Goal: Check status: Check status

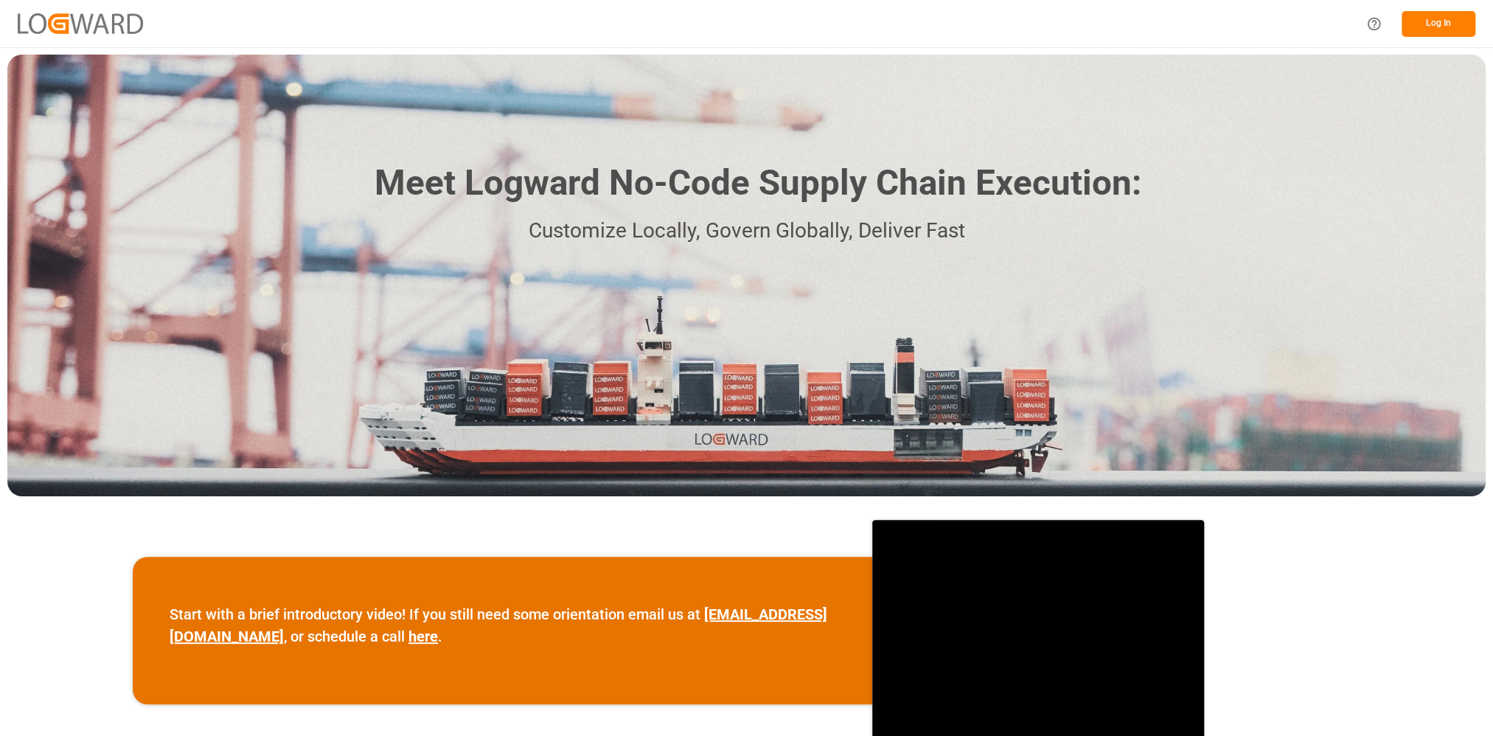
click at [1422, 24] on button "Log In" at bounding box center [1438, 24] width 74 height 26
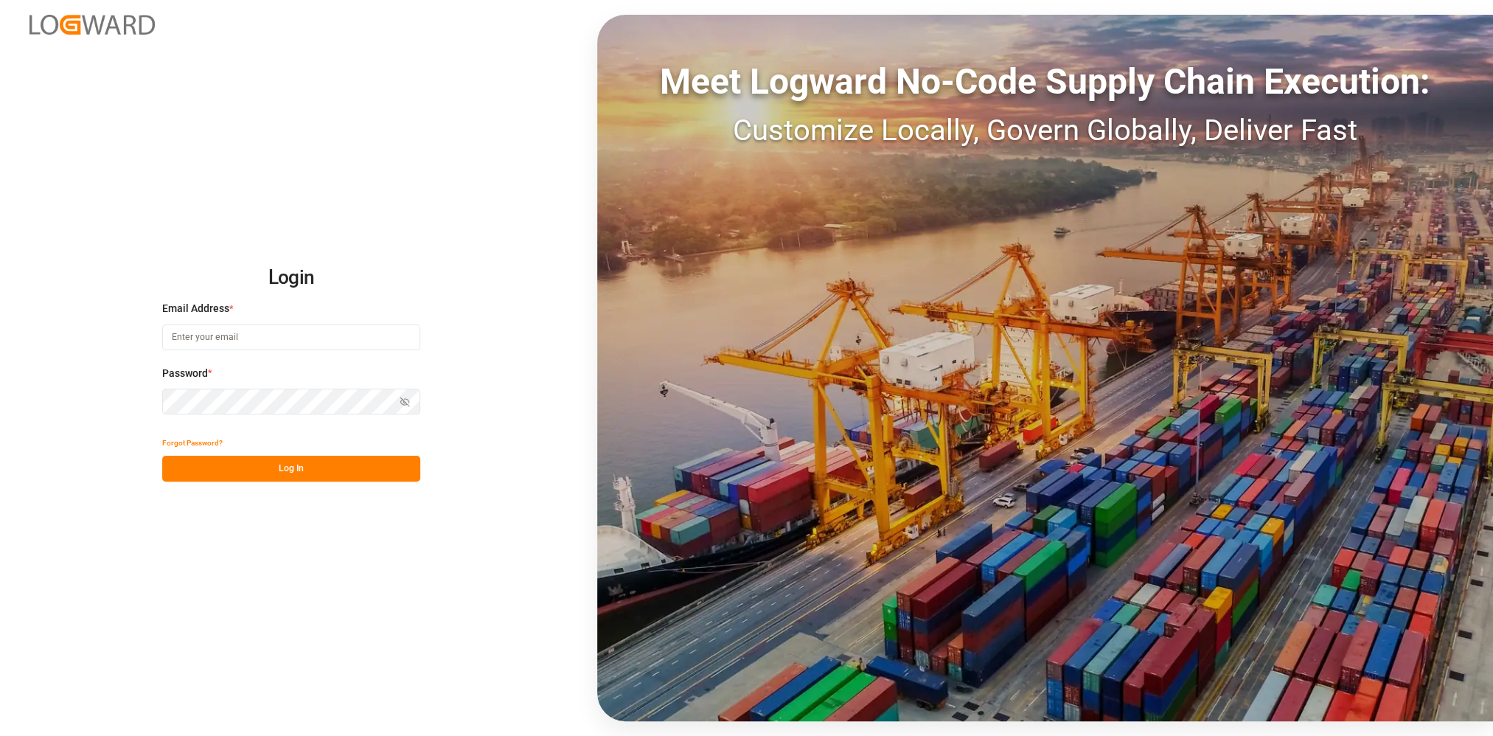
type input "[EMAIL_ADDRESS][PERSON_NAME][DOMAIN_NAME]"
click at [405, 405] on icon "button" at bounding box center [404, 402] width 10 height 10
click at [325, 467] on button "Log In" at bounding box center [291, 468] width 258 height 26
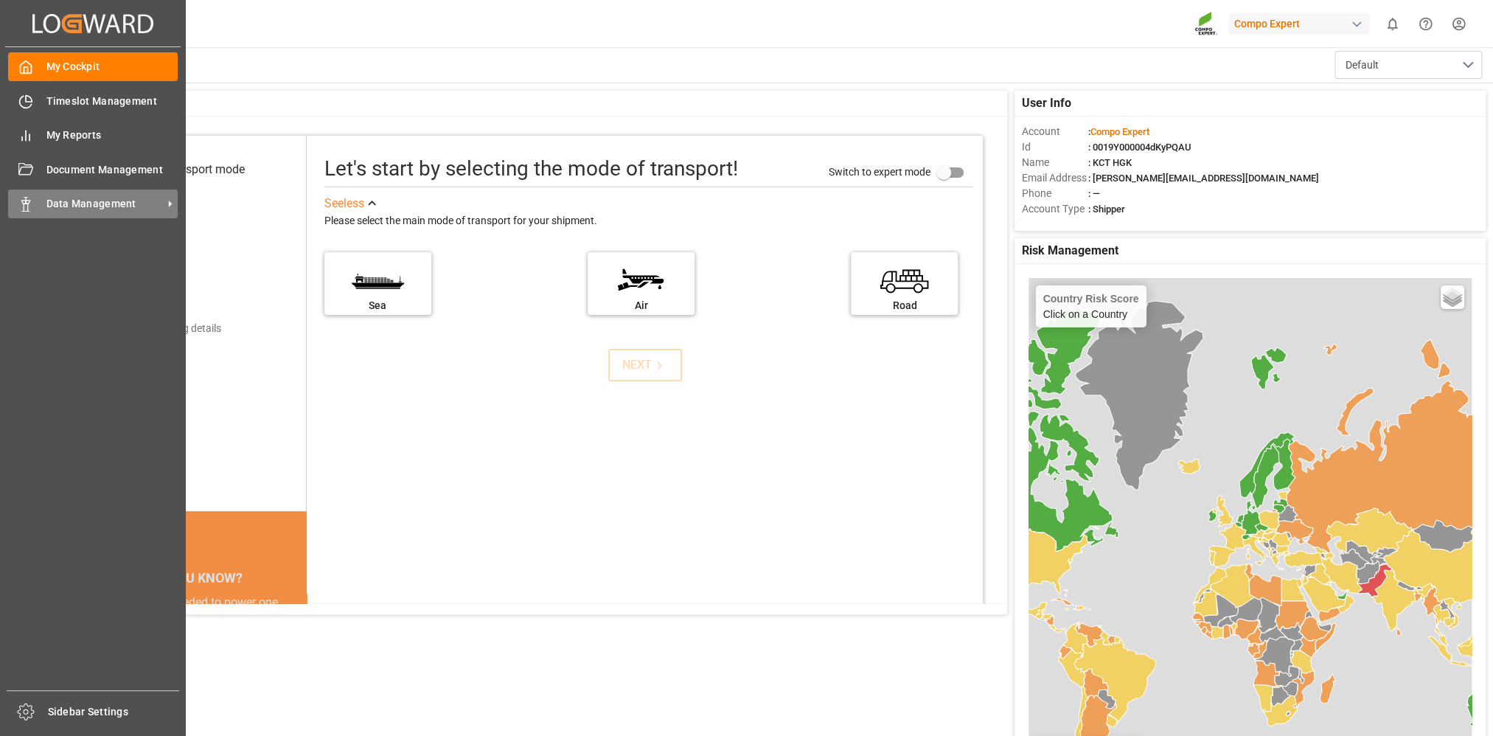
click at [51, 204] on span "Data Management" at bounding box center [104, 203] width 116 height 15
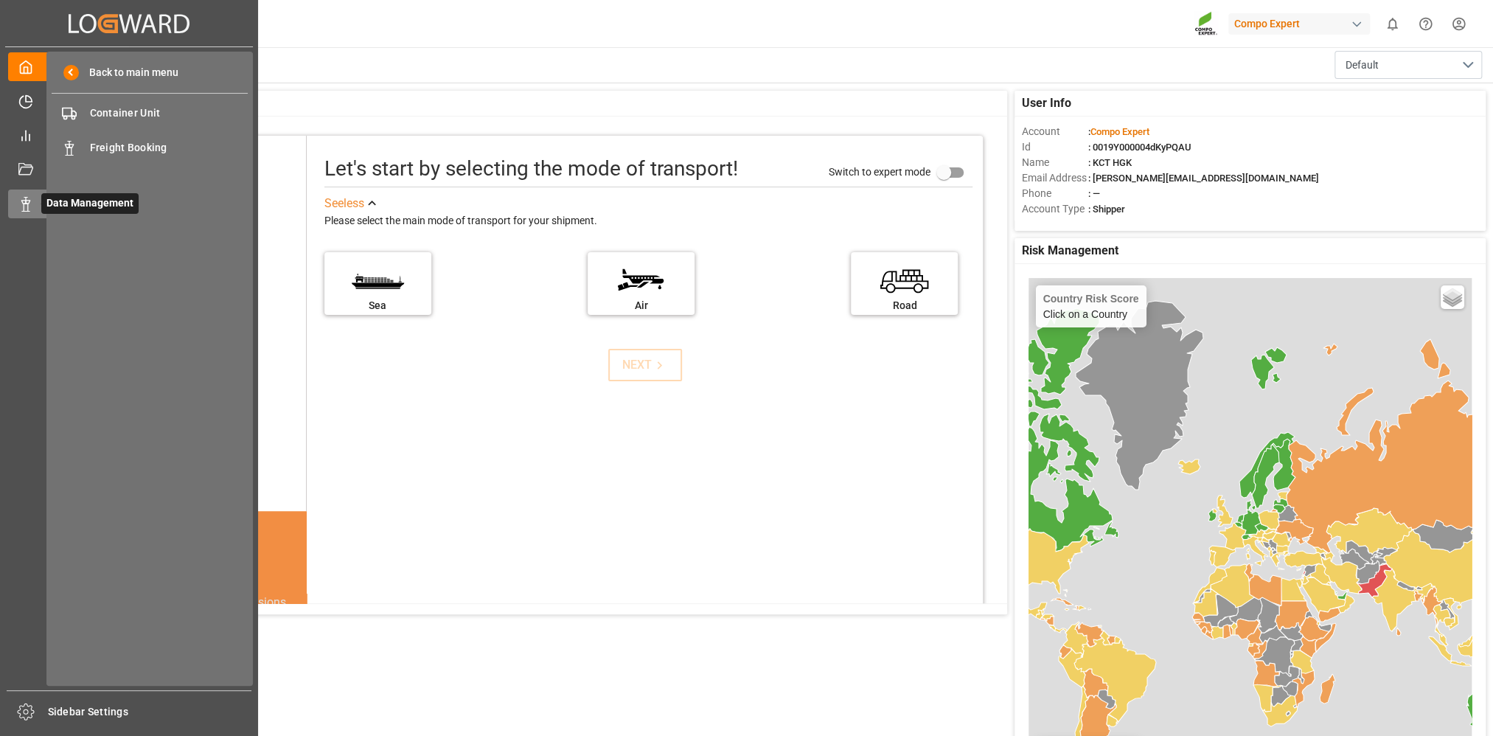
click at [65, 206] on span "Data Management" at bounding box center [89, 203] width 97 height 21
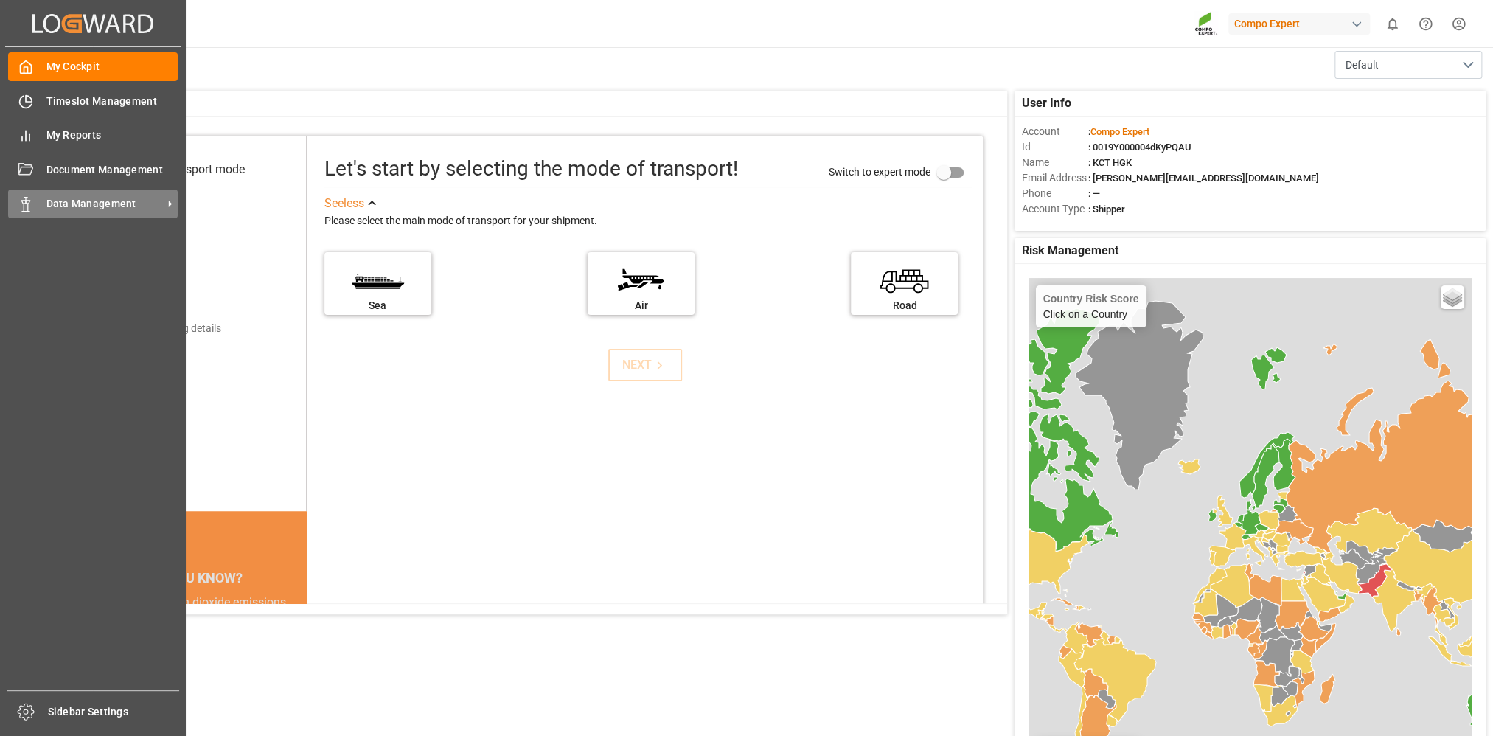
click at [83, 203] on span "Data Management" at bounding box center [104, 203] width 116 height 15
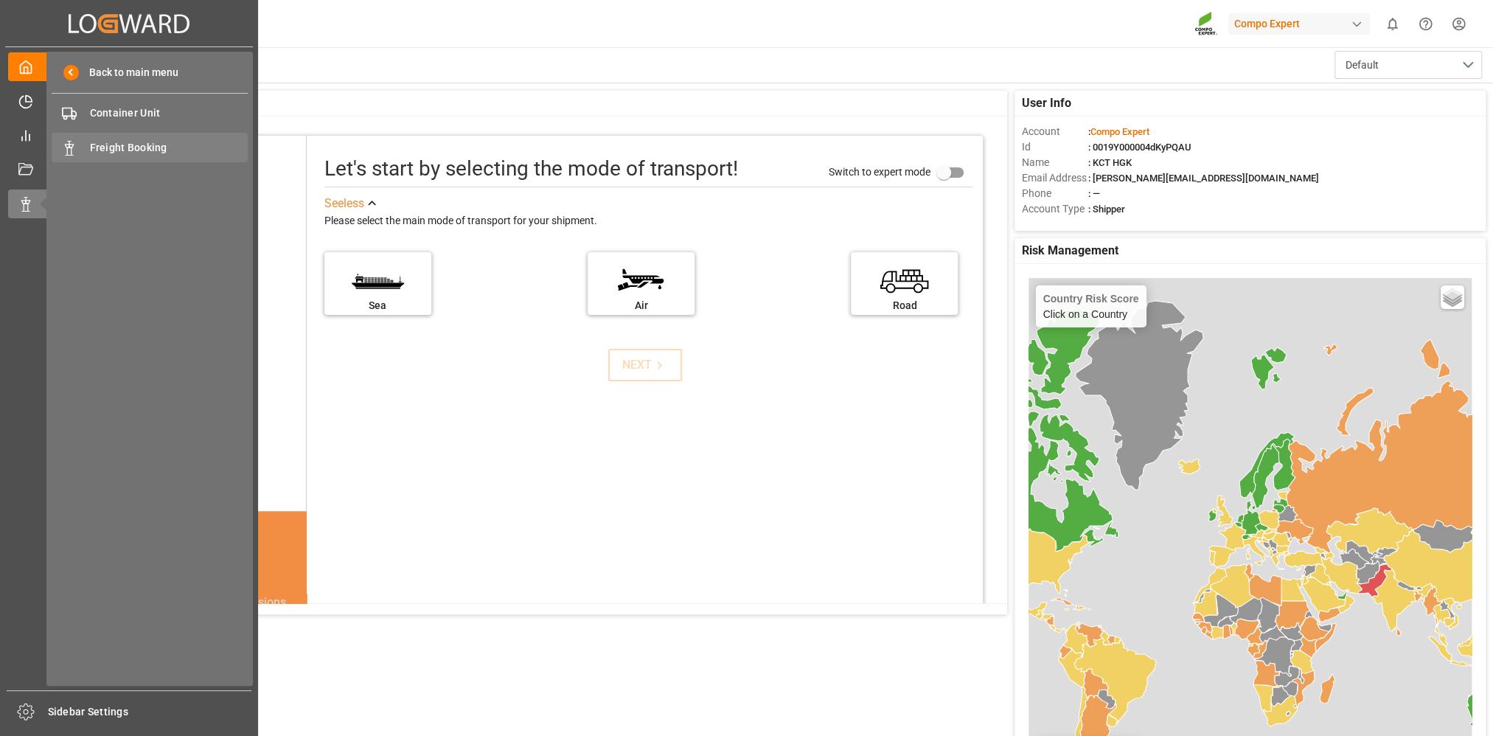
click at [139, 151] on span "Freight Booking" at bounding box center [169, 147] width 158 height 15
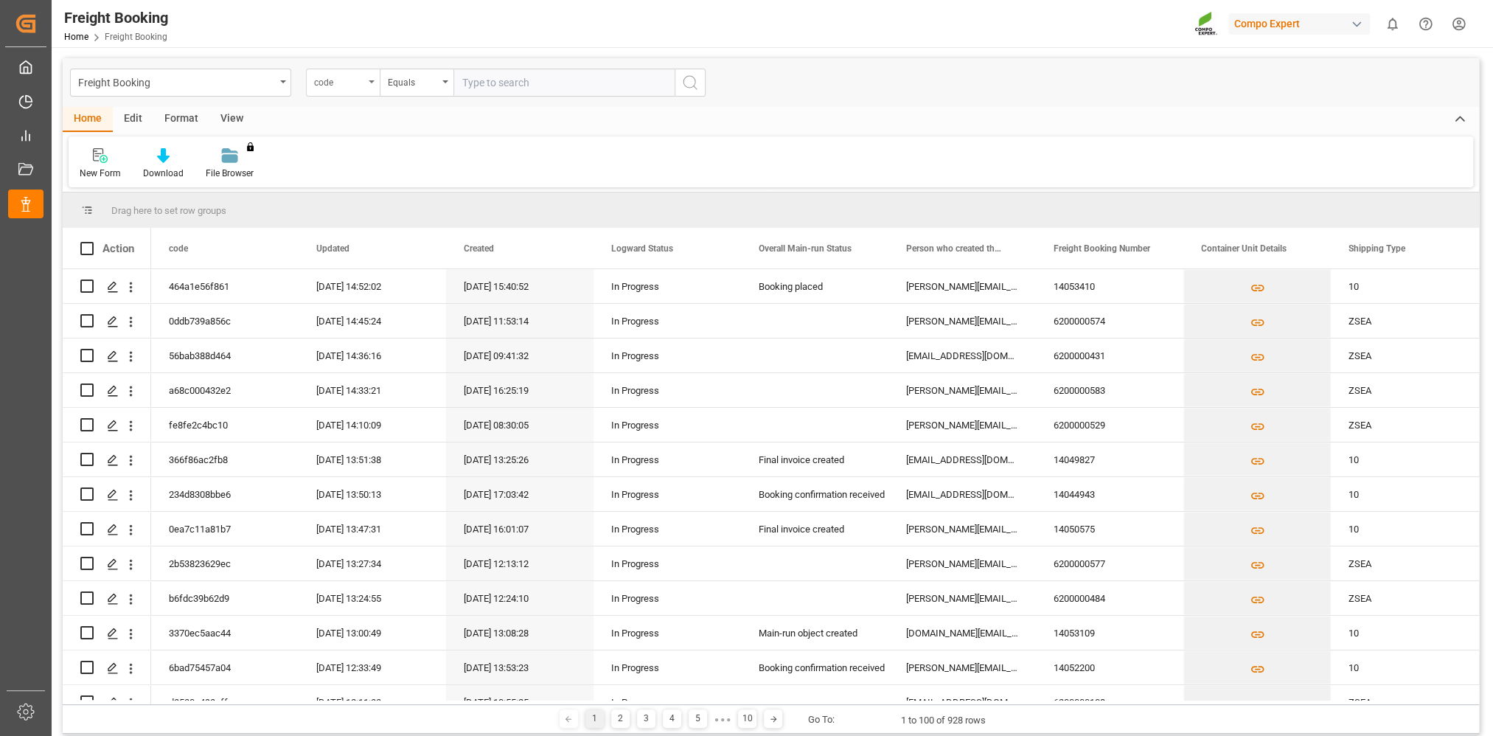
click at [369, 82] on icon "open menu" at bounding box center [372, 81] width 6 height 3
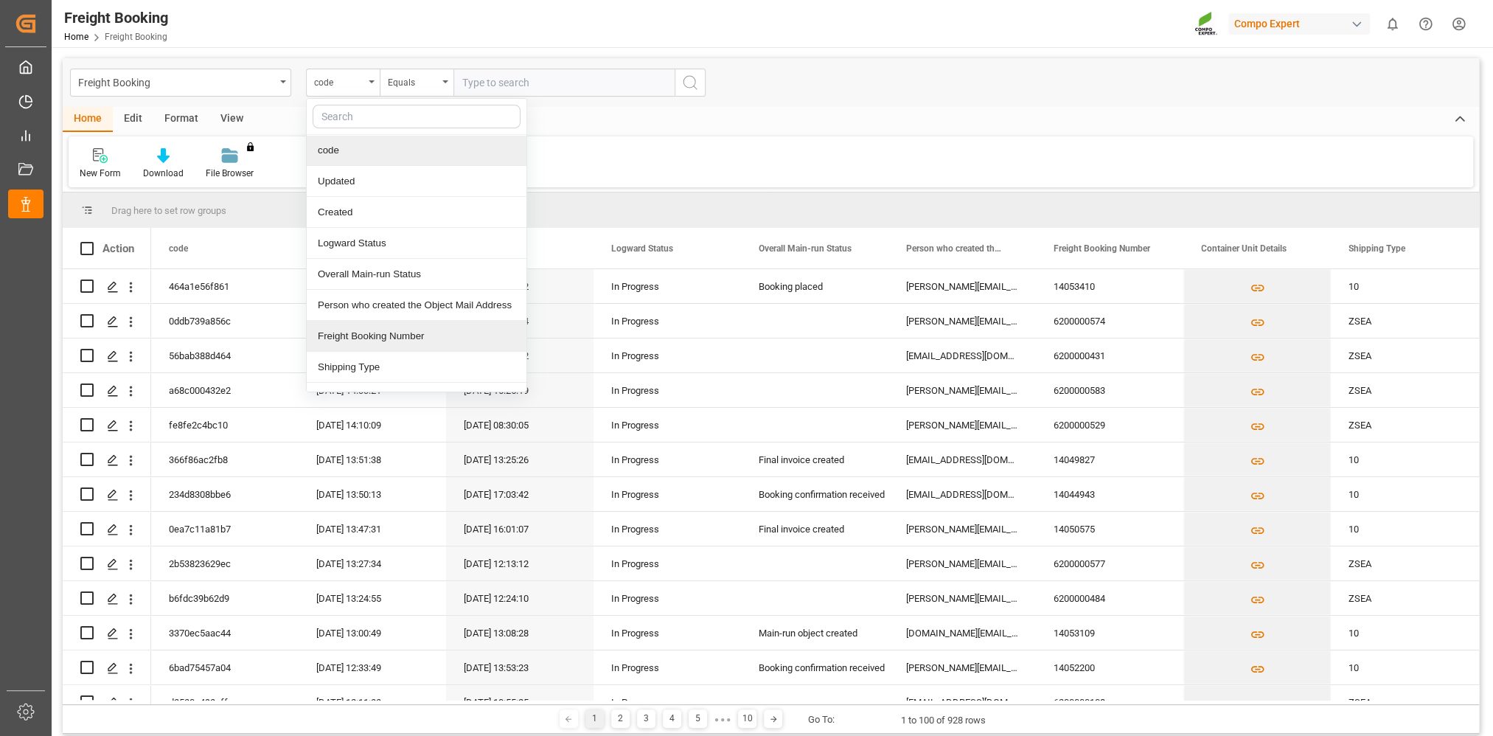
click at [366, 339] on div "Freight Booking Number" at bounding box center [417, 336] width 220 height 31
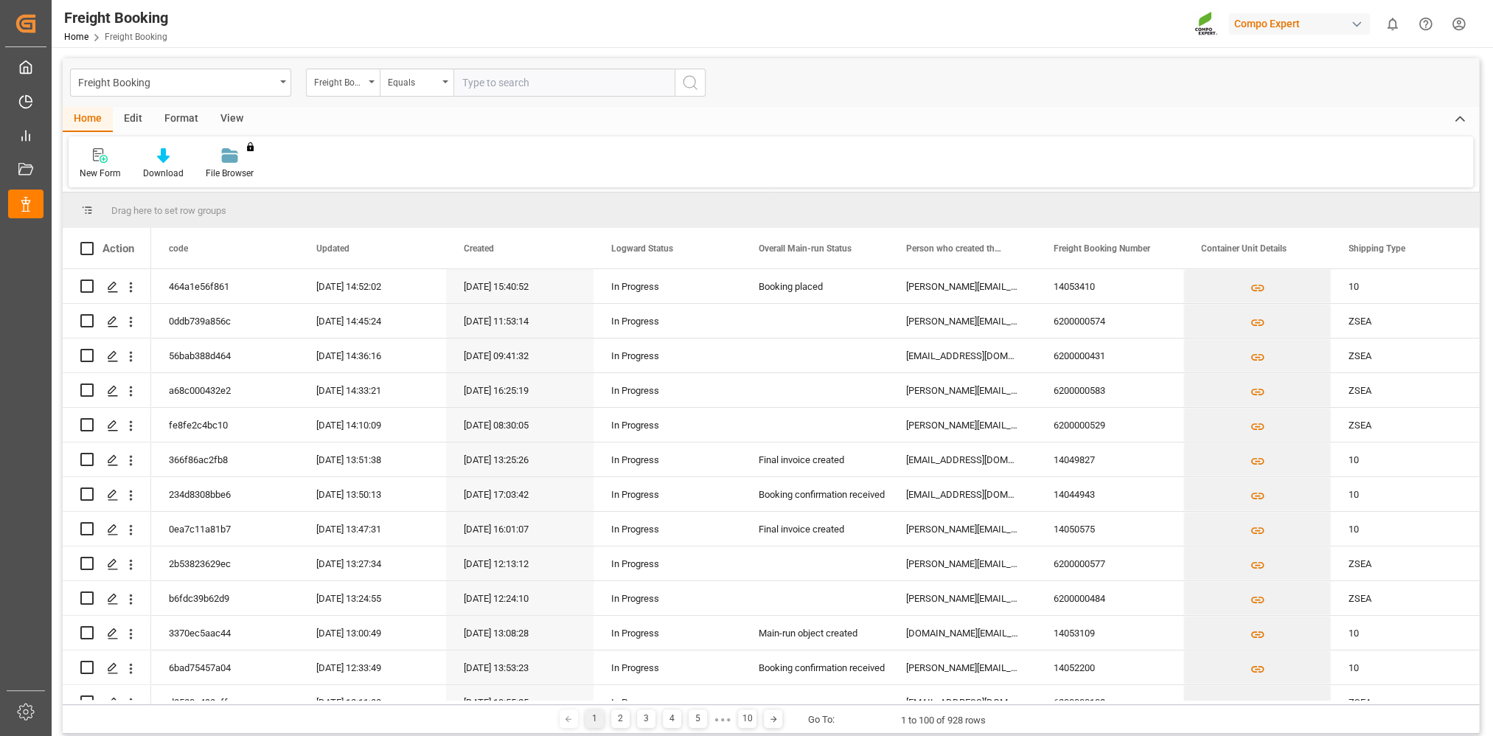
click at [501, 79] on input "text" at bounding box center [563, 83] width 221 height 28
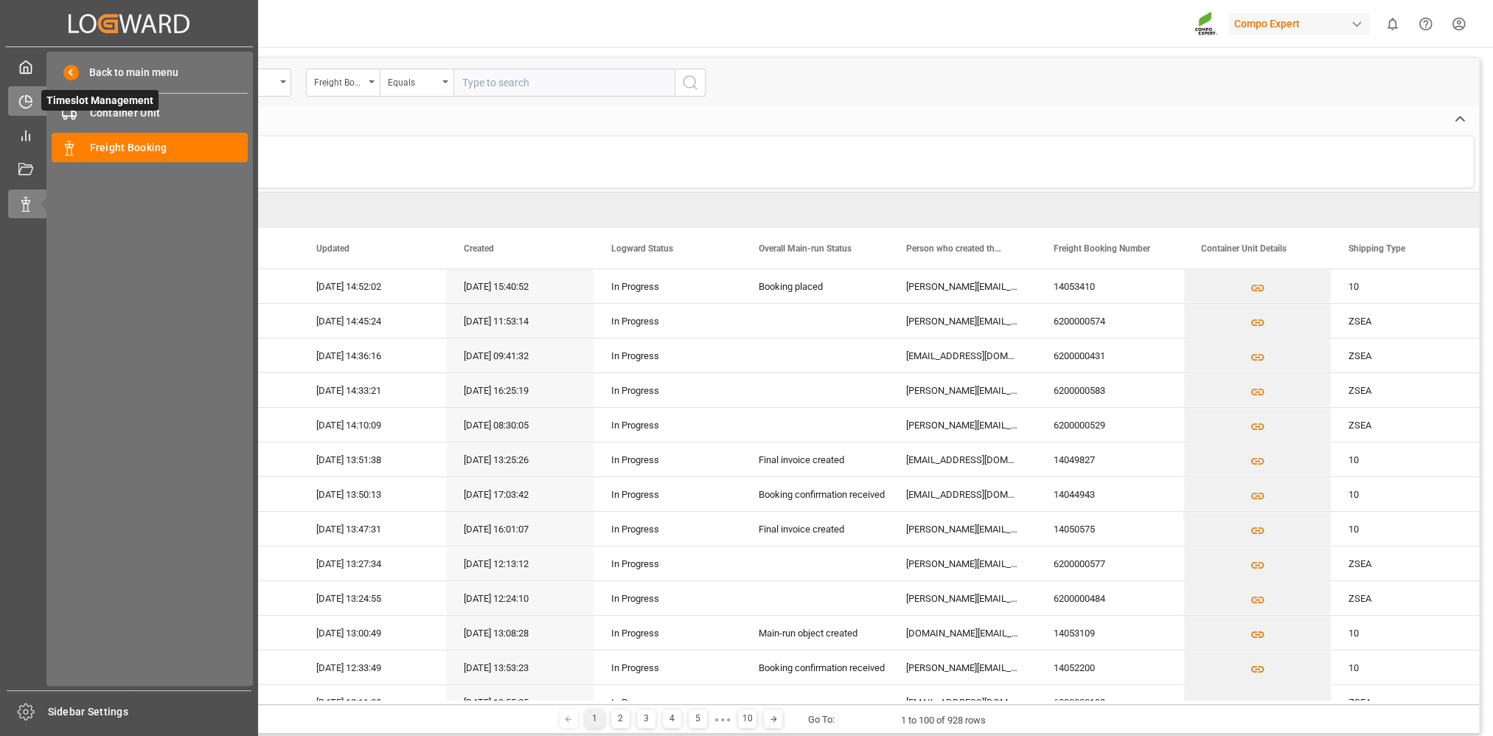
click at [27, 107] on icon at bounding box center [26, 102] width 12 height 12
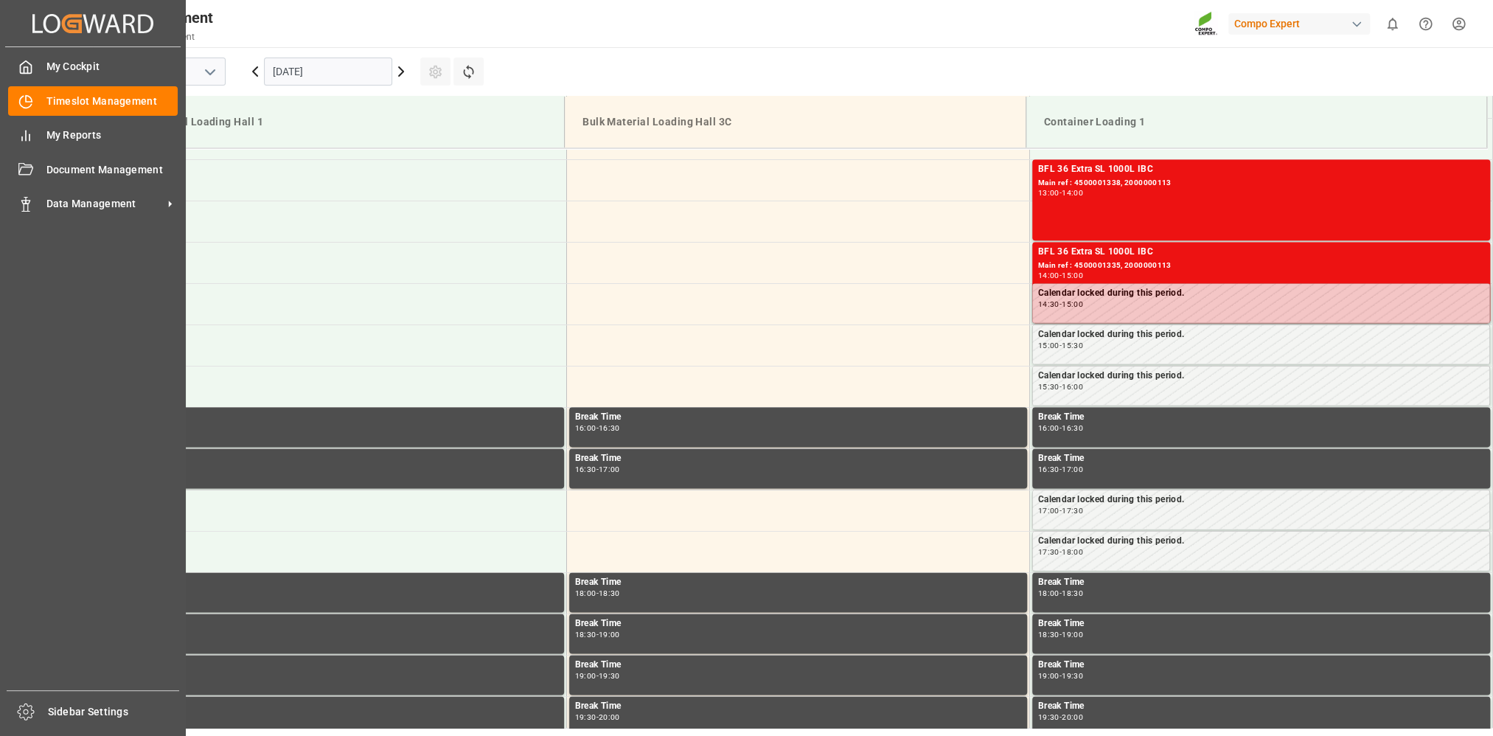
scroll to position [1145, 0]
